Goal: Contribute content: Contribute content

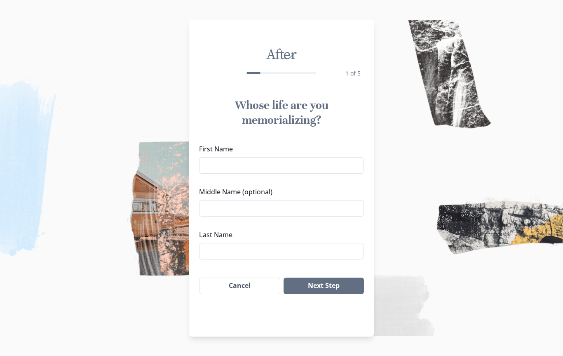
click at [214, 168] on input "First Name" at bounding box center [281, 165] width 165 height 16
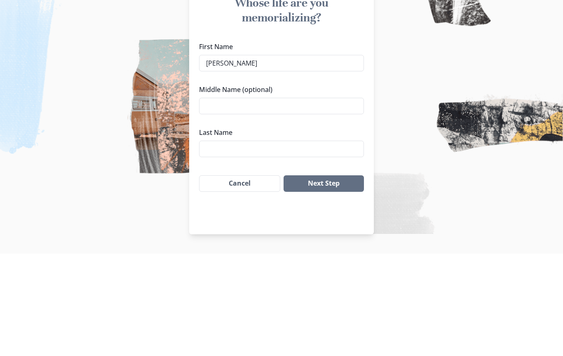
type input "[PERSON_NAME]"
click at [216, 200] on input "Middle Name (optional)" at bounding box center [281, 208] width 165 height 16
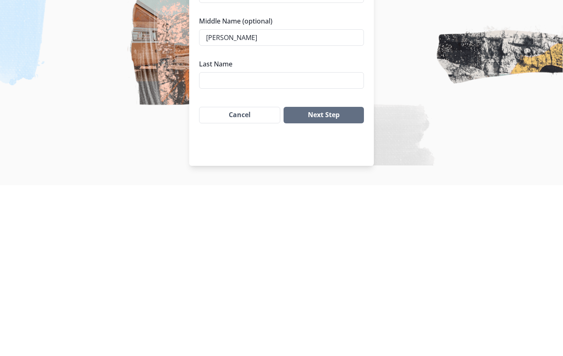
type input "[PERSON_NAME]"
click at [212, 243] on input "Last Name" at bounding box center [281, 251] width 165 height 16
type input "[PERSON_NAME]"
click at [335, 277] on button "Next Step" at bounding box center [324, 285] width 80 height 16
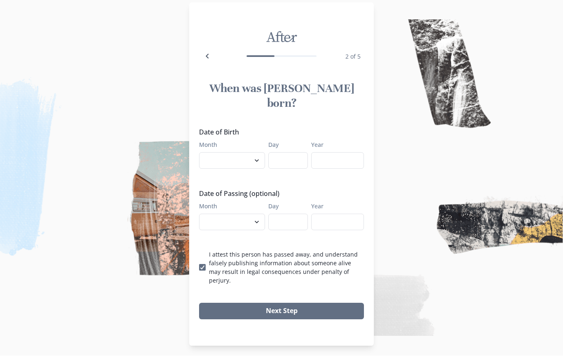
click at [254, 153] on select "January February March April May June July August September October November De…" at bounding box center [232, 161] width 66 height 16
select select "11"
click at [290, 153] on input "Day" at bounding box center [288, 161] width 40 height 16
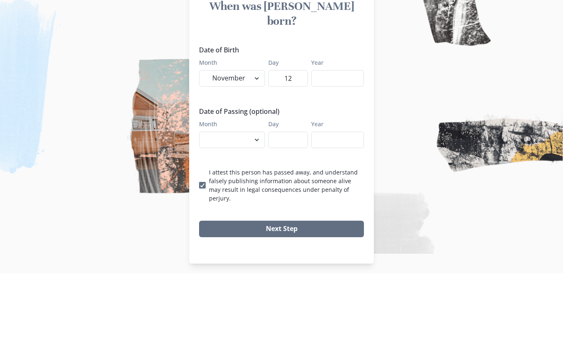
type input "12"
click at [335, 153] on input "Year" at bounding box center [337, 161] width 53 height 16
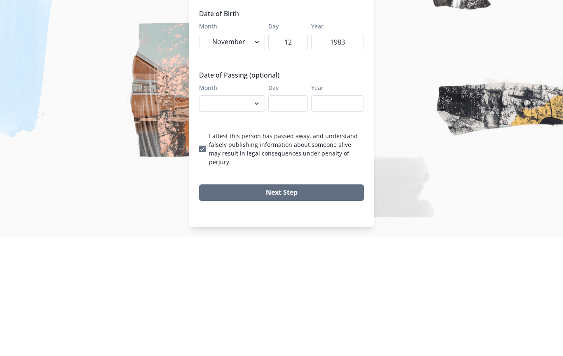
type input "1983"
click at [251, 214] on select "January February March April May June July August September October November De…" at bounding box center [232, 222] width 66 height 16
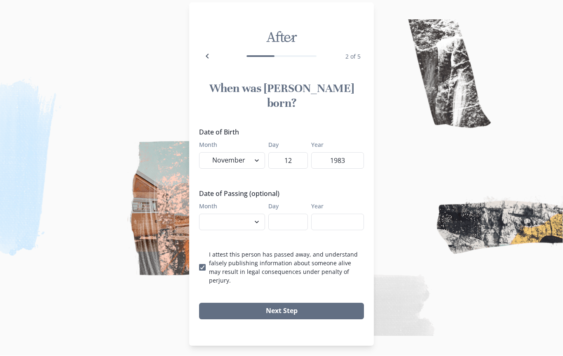
select select "8"
click at [286, 215] on input "Day" at bounding box center [288, 222] width 40 height 16
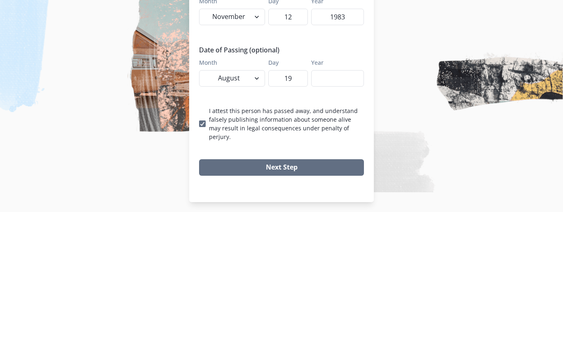
type input "19"
click at [328, 214] on input "Year" at bounding box center [337, 222] width 53 height 16
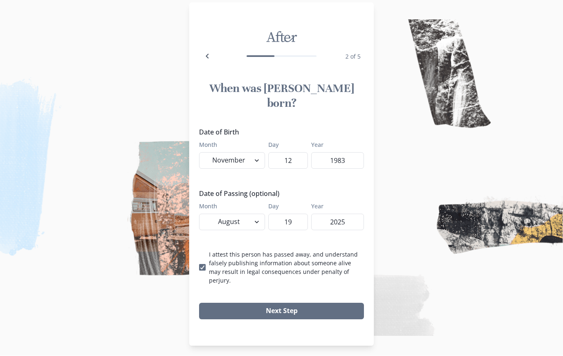
type input "2025"
click at [281, 303] on button "Next Step" at bounding box center [281, 311] width 165 height 16
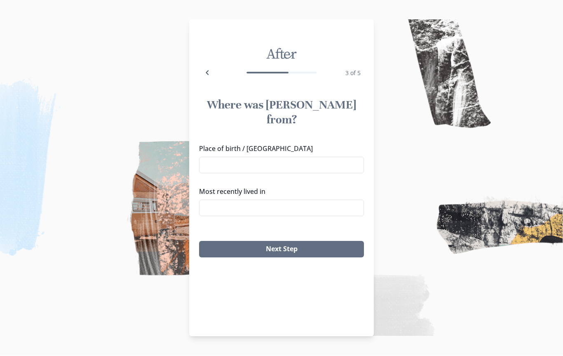
click at [207, 157] on input "Place of birth / [GEOGRAPHIC_DATA]" at bounding box center [281, 165] width 165 height 16
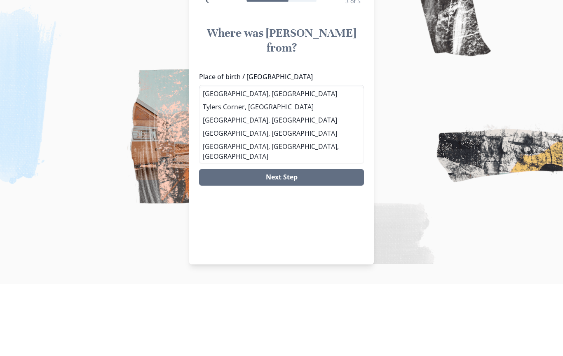
click at [221, 159] on li "[GEOGRAPHIC_DATA], [GEOGRAPHIC_DATA]" at bounding box center [281, 165] width 164 height 13
type input "[GEOGRAPHIC_DATA], [GEOGRAPHIC_DATA]"
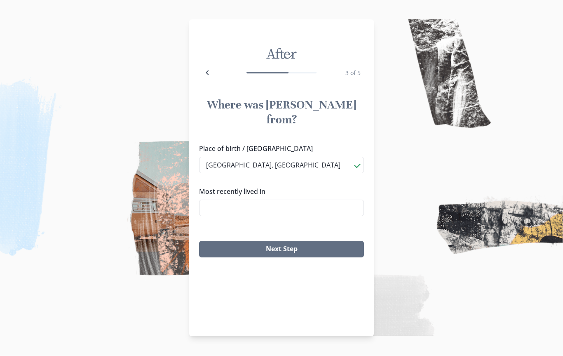
click at [210, 200] on input "Most recently lived in" at bounding box center [281, 208] width 165 height 16
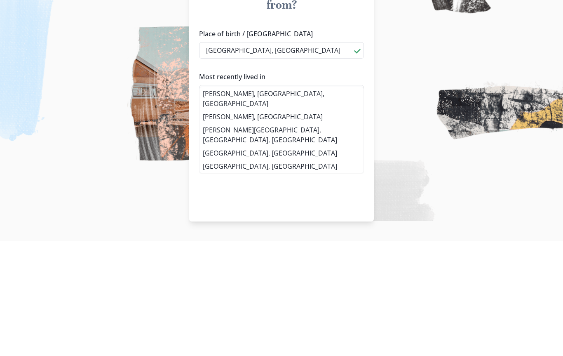
click at [257, 202] on li "[PERSON_NAME], [GEOGRAPHIC_DATA], [GEOGRAPHIC_DATA]" at bounding box center [281, 213] width 164 height 23
type input "[PERSON_NAME], [GEOGRAPHIC_DATA], [GEOGRAPHIC_DATA]"
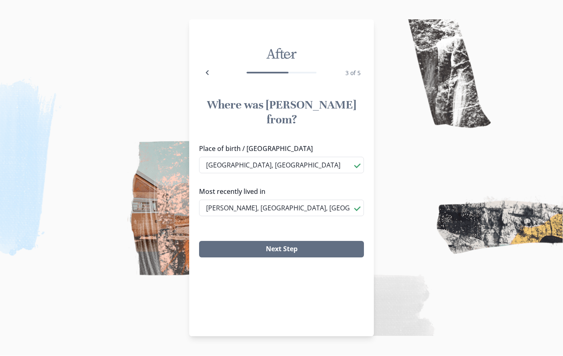
click at [288, 241] on button "Next Step" at bounding box center [281, 249] width 165 height 16
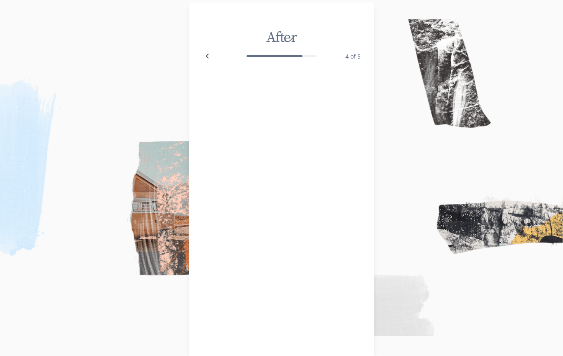
scroll to position [11, 0]
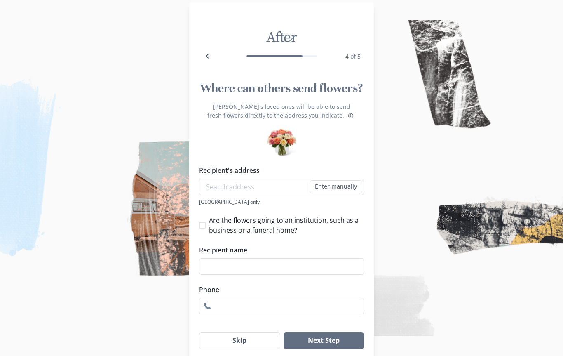
click at [206, 234] on label "Are the flowers going to an institution, such as a business or a funeral home?" at bounding box center [281, 225] width 165 height 20
click at [199, 225] on input "Are the flowers going to an institution, such as a business or a funeral home?" at bounding box center [199, 225] width 0 height 0
checkbox input "true"
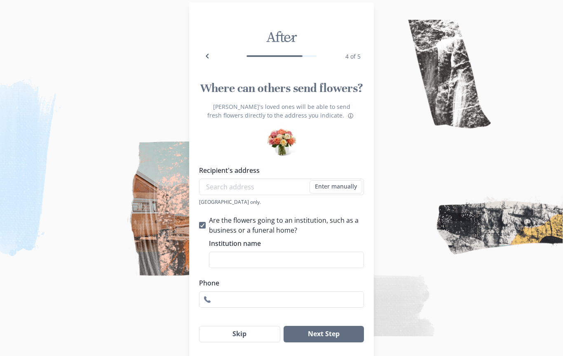
click at [218, 261] on input "Institution name" at bounding box center [286, 259] width 155 height 16
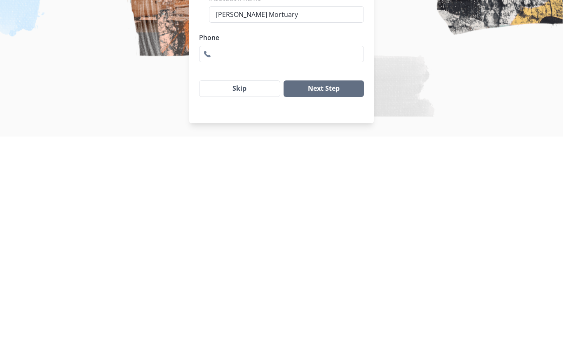
scroll to position [37, 0]
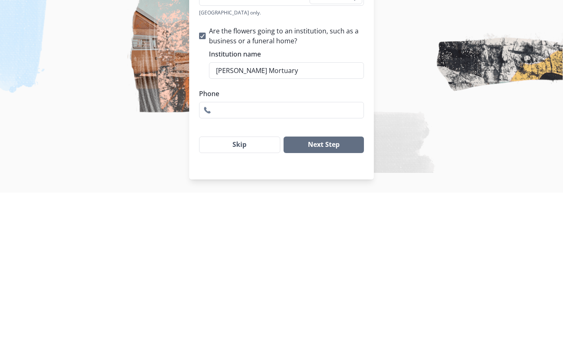
type input "[PERSON_NAME] Mortuary"
click at [226, 265] on input "Phone" at bounding box center [281, 273] width 165 height 16
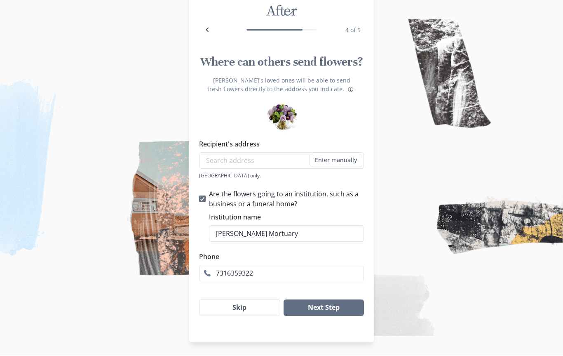
type input "7316359322"
click at [326, 307] on button "Next Step" at bounding box center [324, 308] width 80 height 16
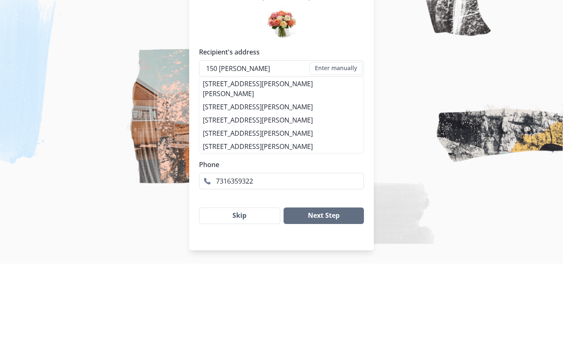
click at [265, 169] on li "[STREET_ADDRESS][PERSON_NAME][PERSON_NAME]" at bounding box center [281, 180] width 164 height 23
type input "[STREET_ADDRESS][PERSON_NAME][PERSON_NAME]"
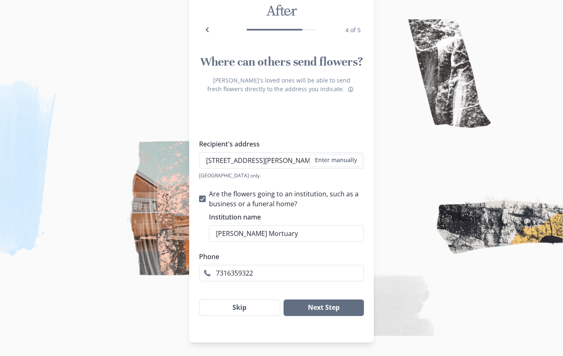
type input "1"
checkbox input "false"
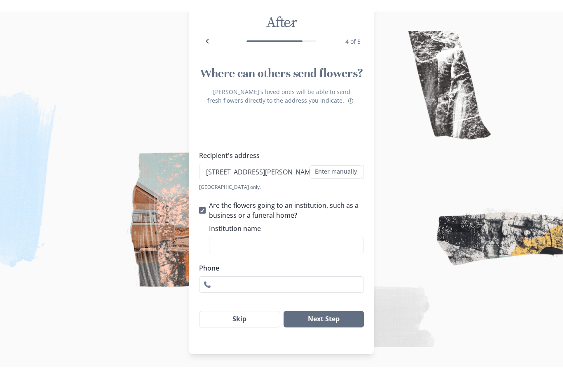
scroll to position [37, 0]
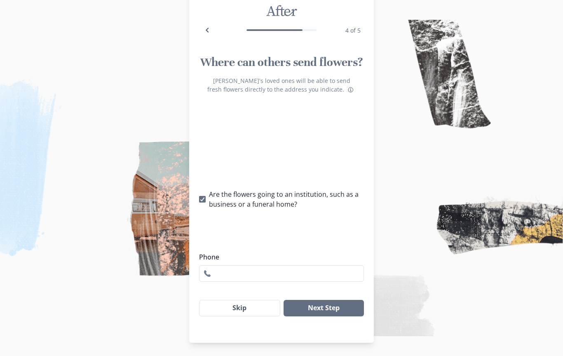
select select "TN"
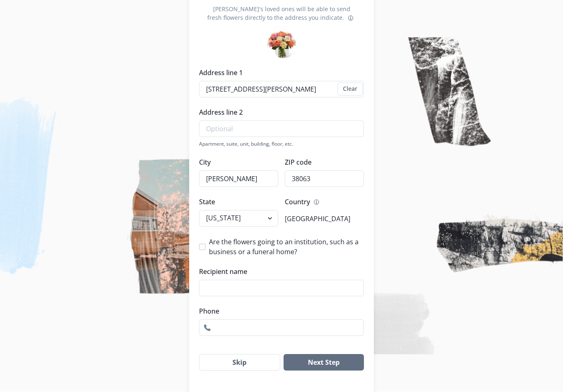
scroll to position [114, 0]
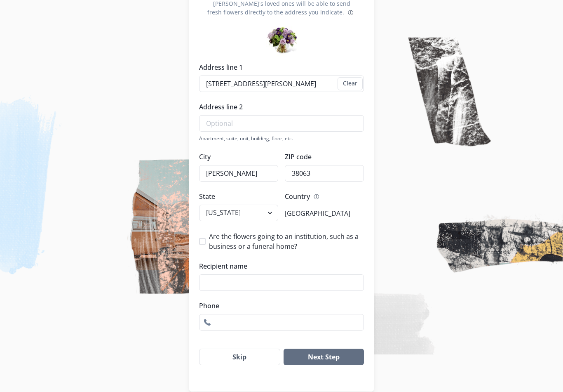
click at [206, 285] on input "Recipient name" at bounding box center [281, 282] width 165 height 16
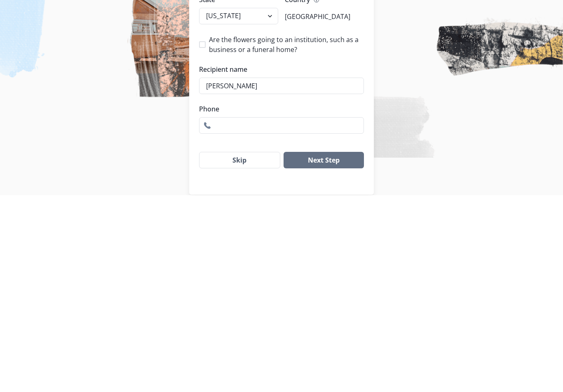
type input "[PERSON_NAME]"
click at [226, 314] on input "Phone" at bounding box center [281, 322] width 165 height 16
type input "[PHONE_NUMBER]"
click at [333, 348] on button "Next Step" at bounding box center [324, 356] width 80 height 16
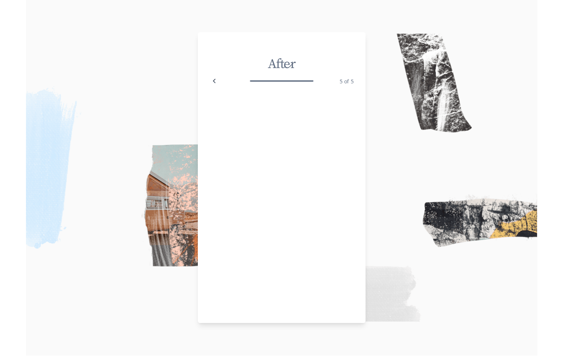
scroll to position [0, 0]
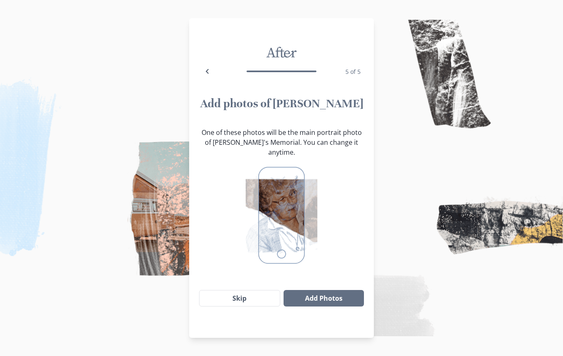
click at [323, 291] on button "Add Photos" at bounding box center [324, 298] width 80 height 16
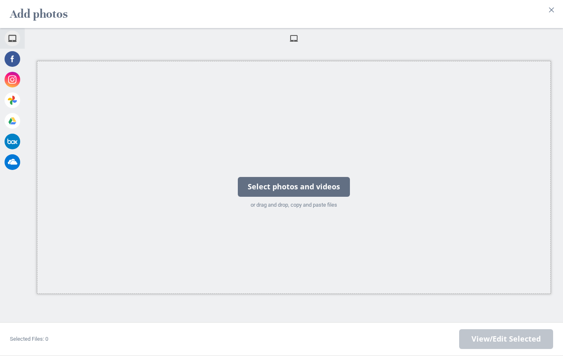
click at [295, 192] on div "Select photos and videos" at bounding box center [294, 187] width 112 height 20
click at [314, 193] on div "Select photos and videos" at bounding box center [294, 187] width 112 height 20
click at [311, 190] on div "Select photos and videos" at bounding box center [294, 187] width 112 height 20
click at [296, 191] on div "Select photos and videos" at bounding box center [294, 187] width 112 height 20
click at [304, 194] on div "Select photos and videos" at bounding box center [294, 187] width 112 height 20
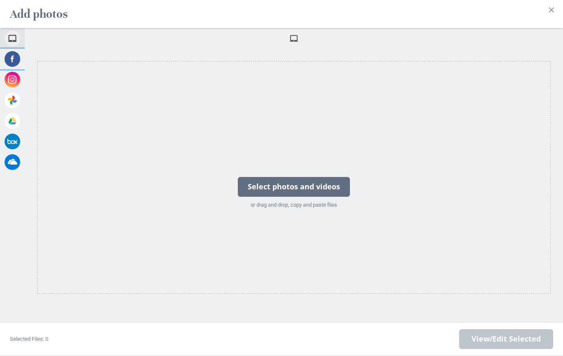
click at [12, 56] on span at bounding box center [13, 59] width 16 height 16
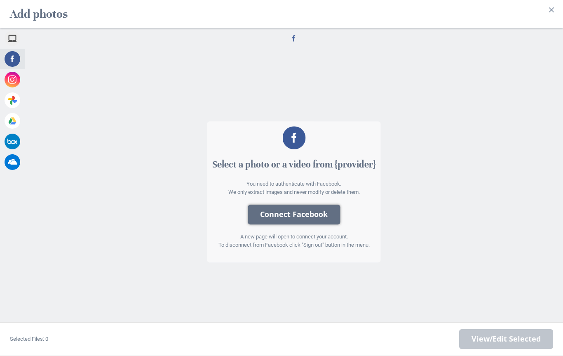
click at [302, 223] on button "Connect Facebook" at bounding box center [294, 214] width 92 height 20
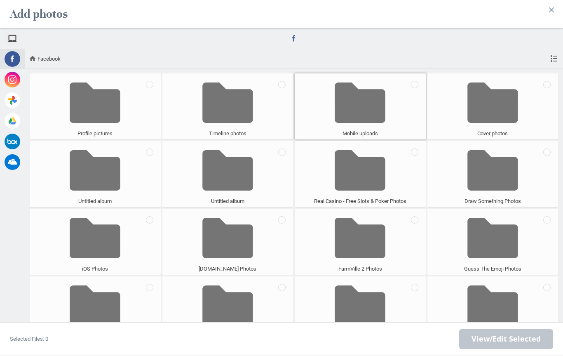
click at [361, 104] on span at bounding box center [360, 102] width 51 height 54
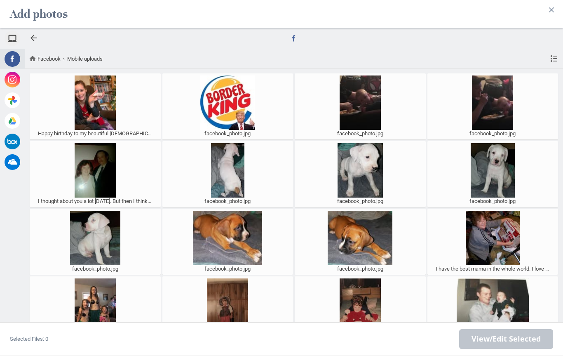
click at [35, 35] on div at bounding box center [34, 38] width 10 height 10
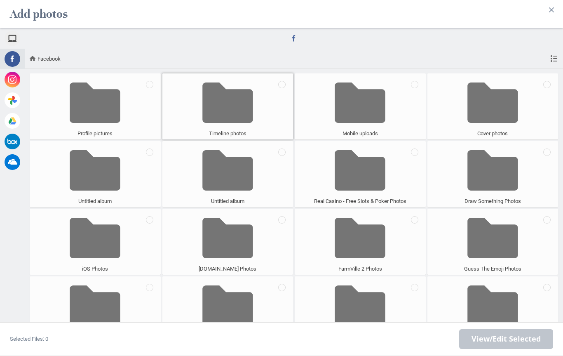
click at [237, 108] on span at bounding box center [227, 102] width 51 height 54
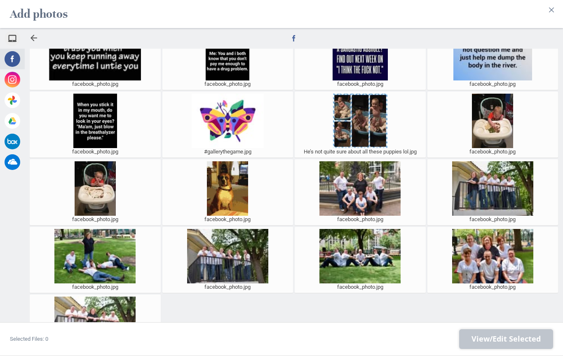
scroll to position [184, 0]
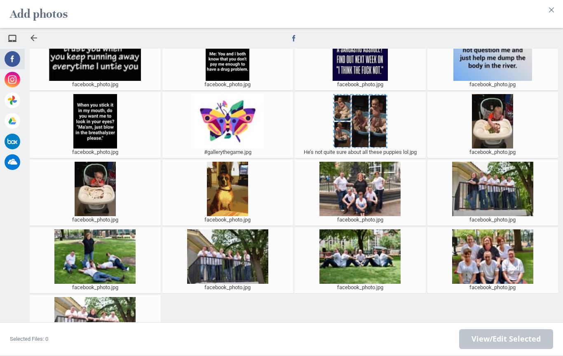
click at [36, 42] on div at bounding box center [34, 38] width 10 height 10
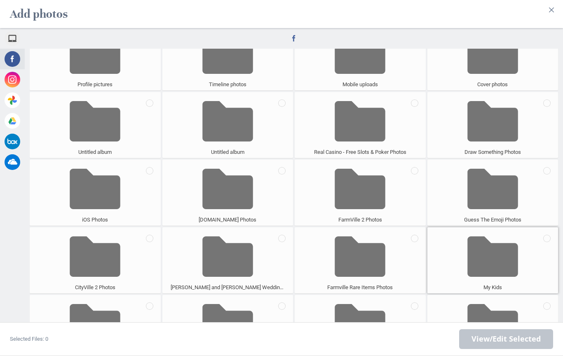
click at [486, 258] on span at bounding box center [492, 256] width 51 height 54
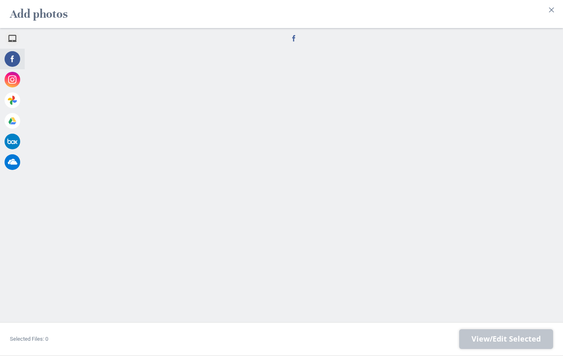
scroll to position [0, 0]
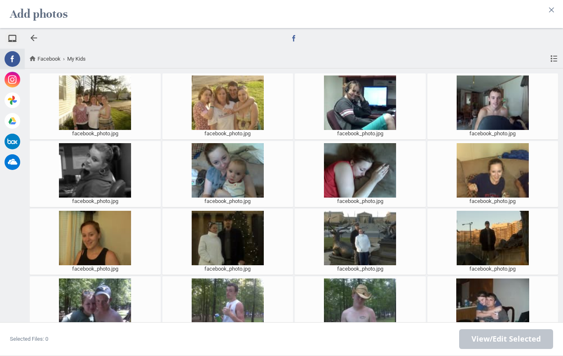
click at [32, 41] on div at bounding box center [34, 38] width 10 height 10
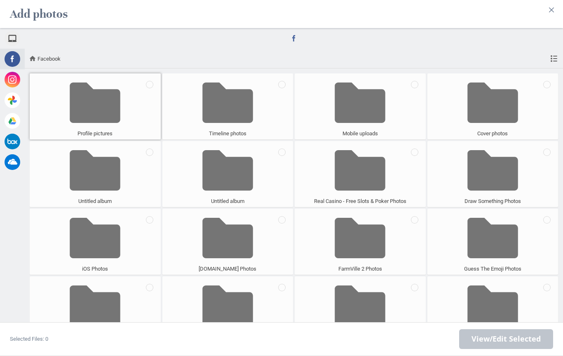
click at [101, 108] on span at bounding box center [95, 102] width 51 height 54
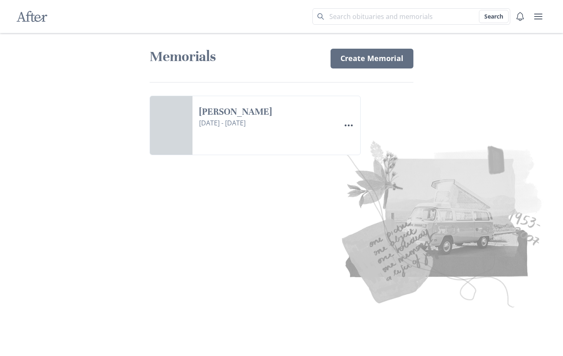
click at [350, 125] on icon "Menu" at bounding box center [349, 125] width 10 height 10
click at [444, 96] on div "After Search Memorials Create Memorial [PERSON_NAME] [DATE] - [DATE] Menu Share…" at bounding box center [281, 178] width 563 height 356
click at [380, 59] on link "Create Memorial" at bounding box center [372, 59] width 83 height 20
